Goal: Navigation & Orientation: Find specific page/section

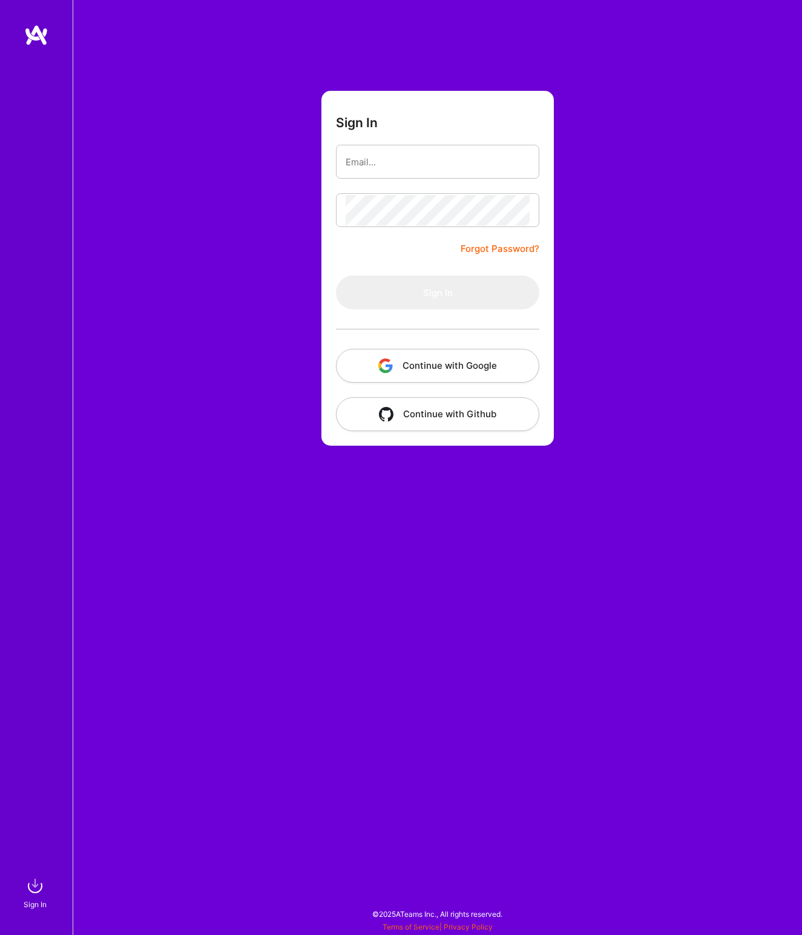
type input "[EMAIL_ADDRESS][DOMAIN_NAME]"
click at [336, 276] on button "Sign In" at bounding box center [437, 293] width 203 height 34
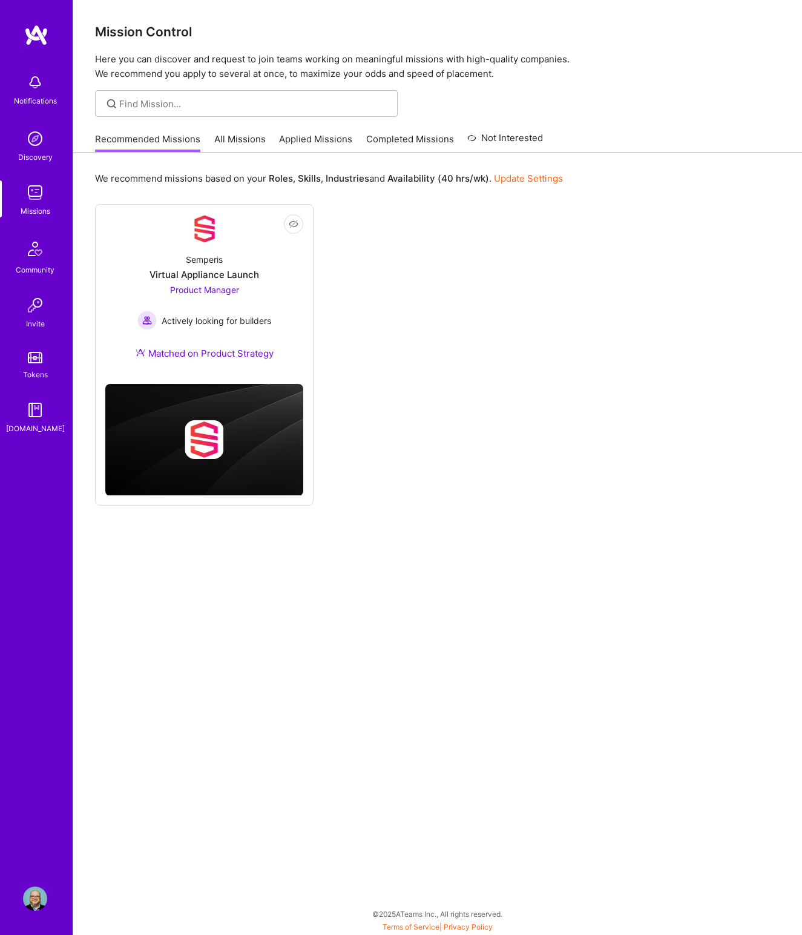
click at [296, 137] on link "Applied Missions" at bounding box center [315, 143] width 73 height 20
